Goal: Browse casually: Explore the website without a specific task or goal

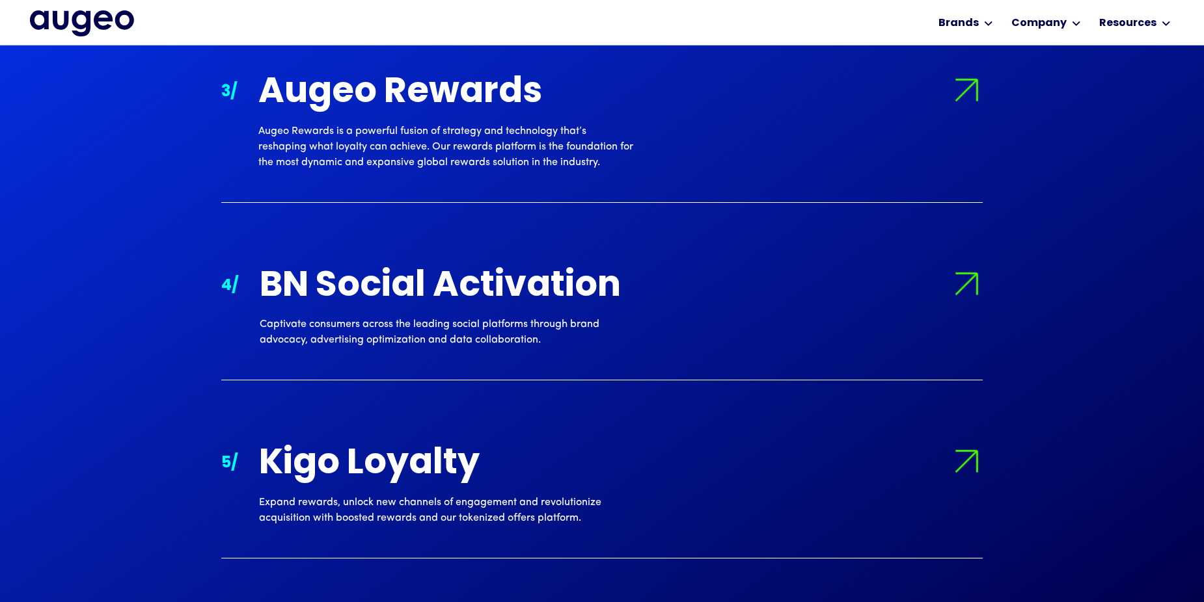
scroll to position [1716, 0]
